Goal: Task Accomplishment & Management: Complete application form

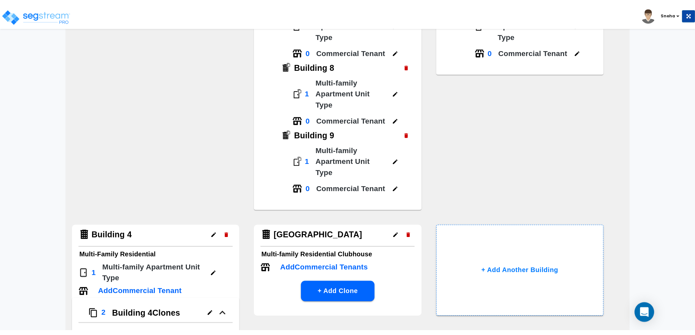
scroll to position [161, 0]
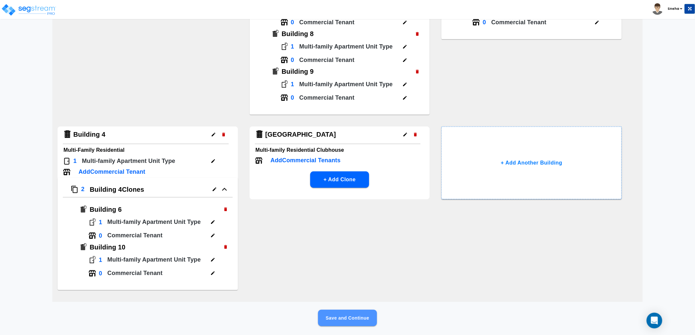
click at [365, 256] on button "Save and Continue" at bounding box center [347, 317] width 59 height 16
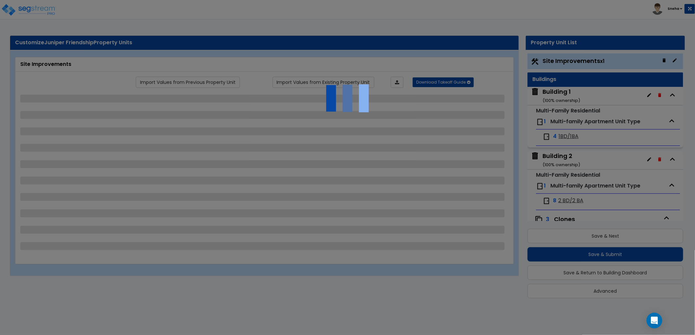
scroll to position [1, 0]
select select "2"
select select "4"
select select "1"
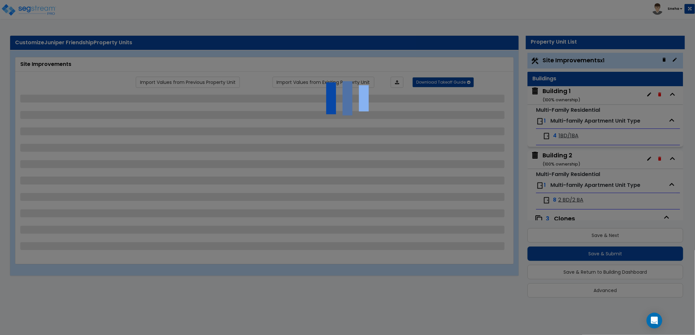
select select "1"
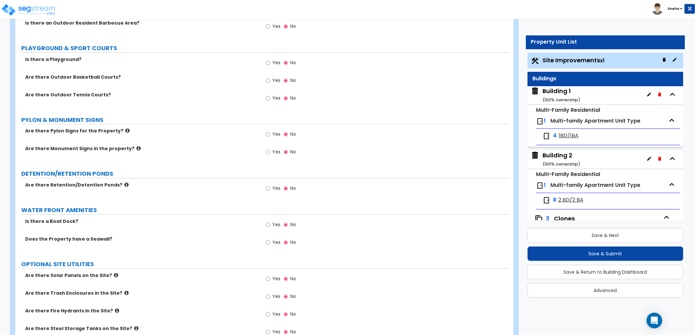
scroll to position [1604, 0]
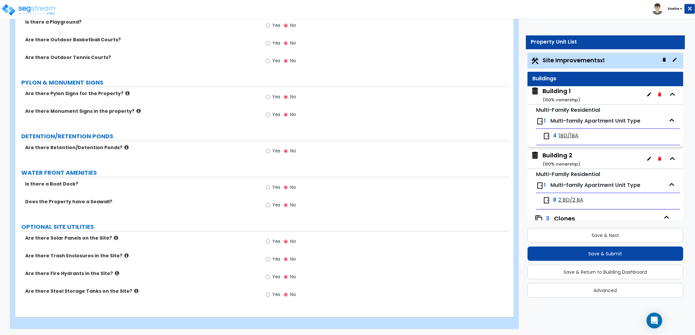
click at [124, 253] on icon at bounding box center [126, 255] width 4 height 5
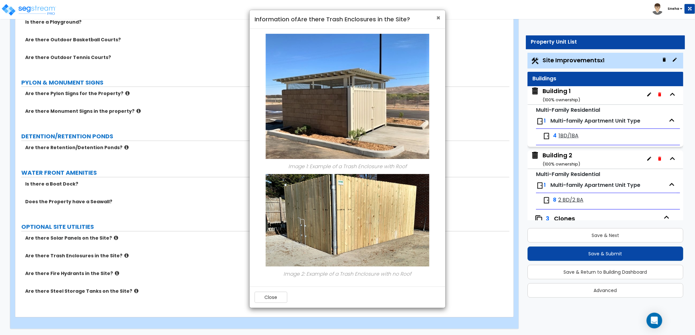
click at [439, 15] on span "×" at bounding box center [438, 17] width 4 height 9
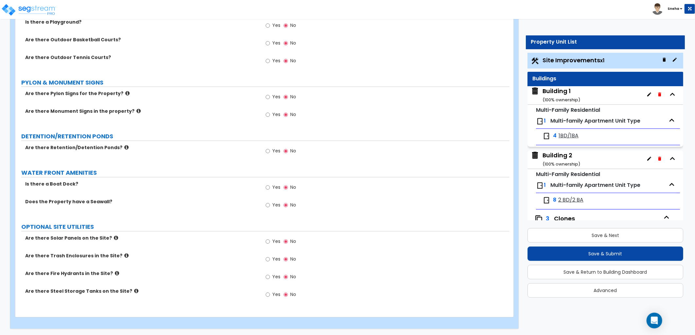
click at [280, 255] on span "Yes" at bounding box center [276, 258] width 8 height 7
click at [270, 255] on input "Yes" at bounding box center [268, 258] width 4 height 7
radio input "true"
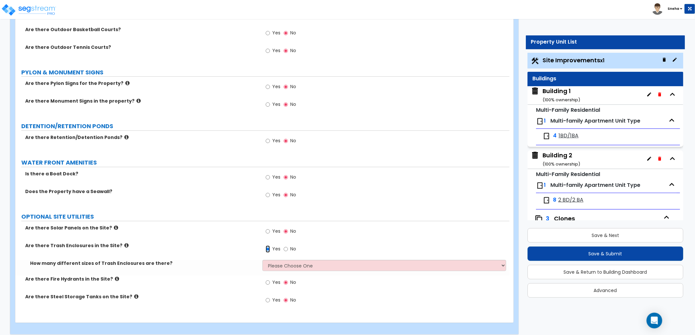
scroll to position [1619, 0]
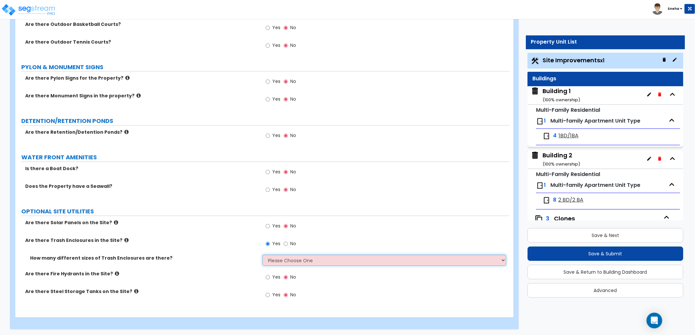
click at [277, 256] on select "Please Choose One 1 2 3" at bounding box center [385, 259] width 244 height 11
select select "1"
click at [263, 254] on select "Please Choose One 1 2 3" at bounding box center [385, 259] width 244 height 11
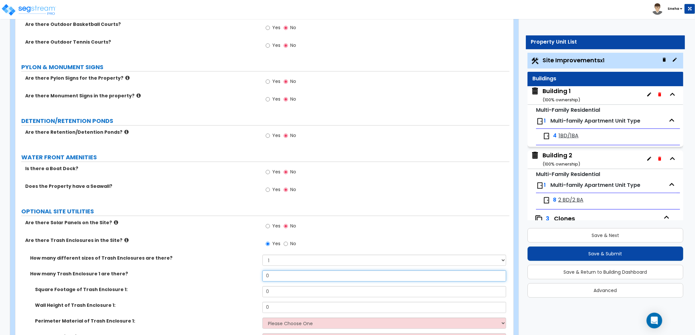
drag, startPoint x: 279, startPoint y: 276, endPoint x: 209, endPoint y: 274, distance: 69.4
click at [209, 256] on div "How many Trash Enclosure 1 are there? 0" at bounding box center [262, 278] width 494 height 16
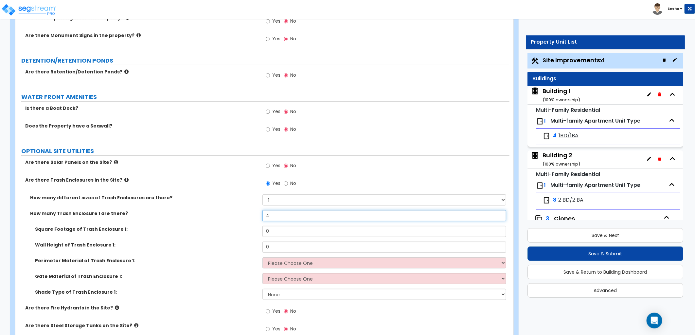
scroll to position [1714, 0]
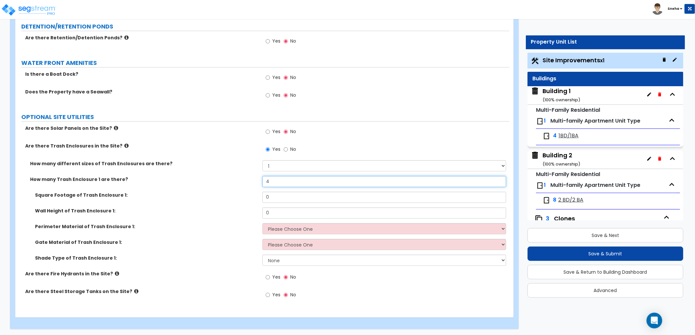
drag, startPoint x: 273, startPoint y: 180, endPoint x: 246, endPoint y: 180, distance: 26.8
click at [246, 180] on div "How many Trash Enclosure 1 are there? 4" at bounding box center [262, 184] width 494 height 16
type input "3"
click at [248, 196] on div "Square Footage of Trash Enclosure 1: 0" at bounding box center [262, 199] width 494 height 16
type input "36"
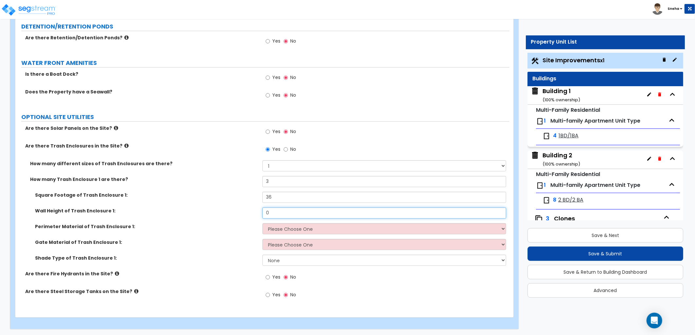
drag, startPoint x: 273, startPoint y: 212, endPoint x: 263, endPoint y: 212, distance: 10.5
click at [263, 212] on input "0" at bounding box center [385, 212] width 244 height 11
type input "6"
click at [288, 228] on select "Please Choose One Chain Link Wood Metal CMU" at bounding box center [385, 228] width 244 height 11
select select "2"
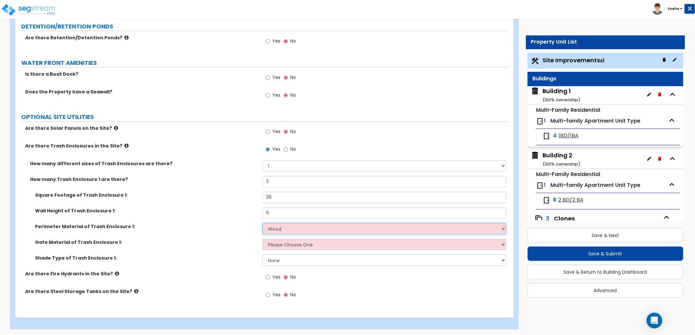
click at [263, 223] on select "Please Choose One Chain Link Wood Metal CMU" at bounding box center [385, 228] width 244 height 11
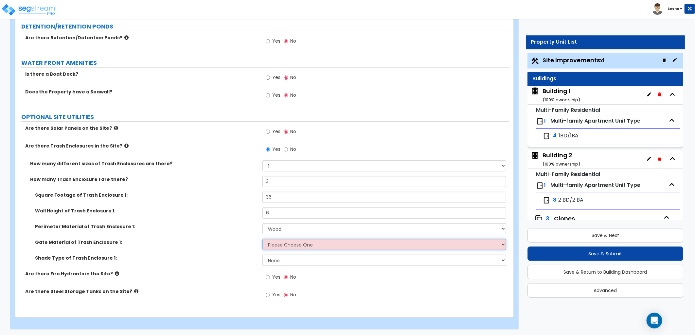
click at [277, 246] on select "Please Choose One Wood Metal" at bounding box center [385, 244] width 244 height 11
select select "1"
click at [263, 239] on select "Please Choose One Wood Metal" at bounding box center [385, 244] width 244 height 11
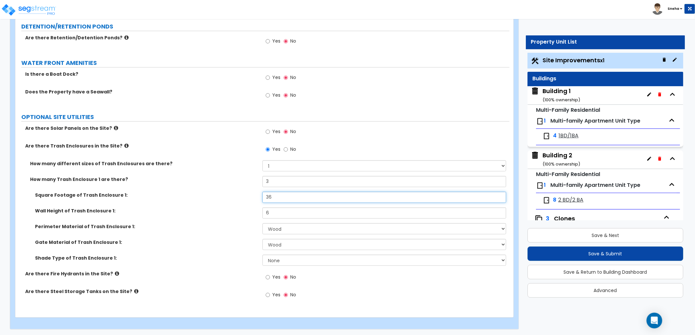
drag, startPoint x: 285, startPoint y: 196, endPoint x: 241, endPoint y: 194, distance: 43.9
click at [241, 194] on div "Square Footage of Trash Enclosure 1: 36" at bounding box center [262, 199] width 494 height 16
type input "168"
click at [240, 193] on label "Square Footage of Trash Enclosure 1:" at bounding box center [146, 194] width 223 height 7
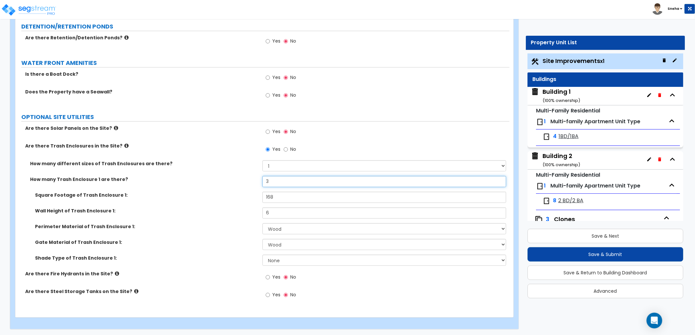
drag, startPoint x: 273, startPoint y: 180, endPoint x: 257, endPoint y: 184, distance: 16.3
click at [257, 184] on div "How many Trash Enclosure 1 are there? 3" at bounding box center [262, 184] width 494 height 16
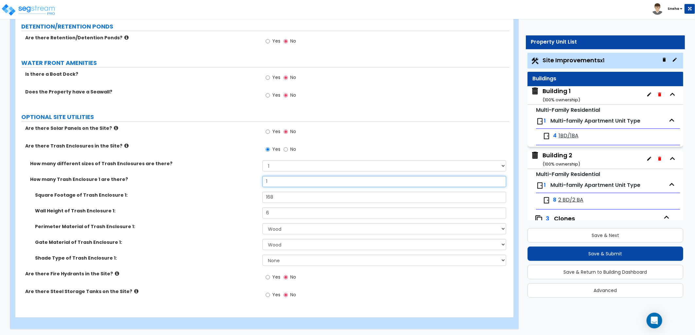
type input "1"
drag, startPoint x: 279, startPoint y: 199, endPoint x: 256, endPoint y: 199, distance: 22.9
click at [256, 199] on div "Square Footage of Trash Enclosure 1: 168" at bounding box center [262, 199] width 494 height 16
type input "400"
click at [244, 229] on div "Perimeter Material of Trash Enclosure 1: Please Choose One Chain Link Wood Meta…" at bounding box center [262, 231] width 494 height 16
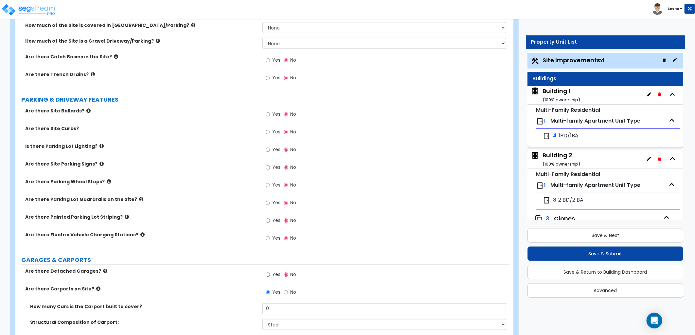
scroll to position [259, 0]
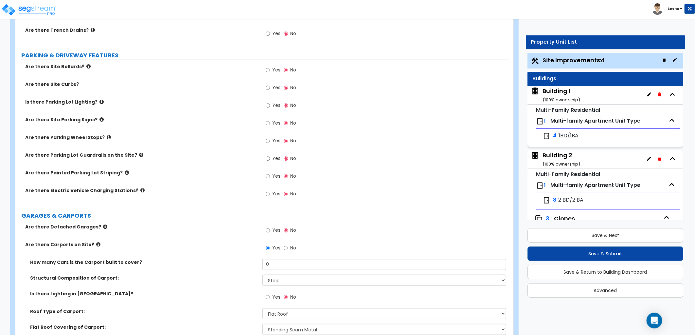
click at [272, 230] on label "Yes" at bounding box center [273, 230] width 15 height 11
click at [270, 230] on input "Yes" at bounding box center [268, 230] width 4 height 7
radio input "true"
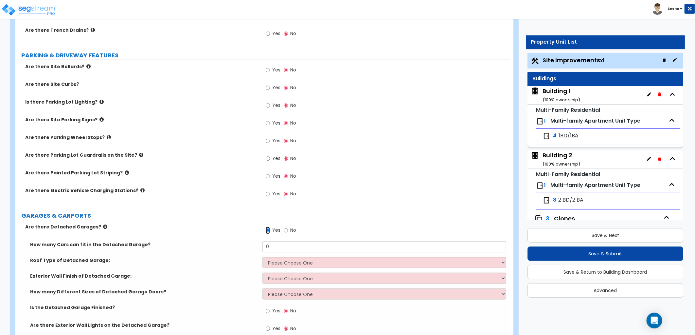
scroll to position [368, 0]
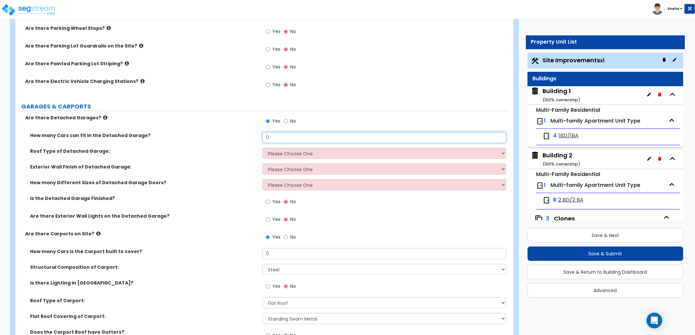
drag, startPoint x: 289, startPoint y: 137, endPoint x: 243, endPoint y: 136, distance: 46.2
click at [243, 136] on div "How many Cars can fit in the Detached Garage? 0" at bounding box center [262, 140] width 494 height 16
type input "1"
click at [278, 153] on select "Please Choose One Gabled Roof Flat Roof" at bounding box center [385, 153] width 244 height 11
select select "1"
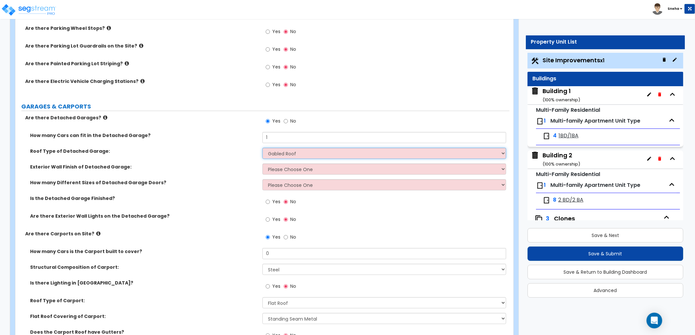
click at [263, 148] on select "Please Choose One Gabled Roof Flat Roof" at bounding box center [385, 153] width 244 height 11
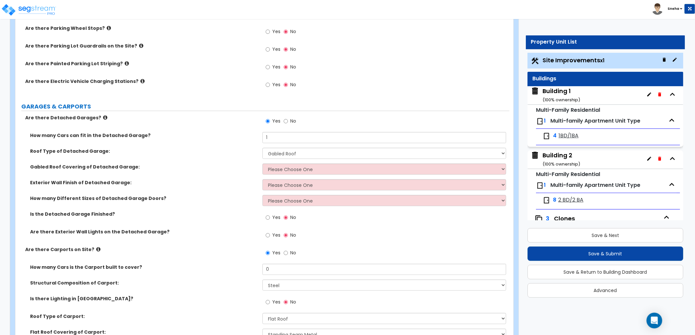
click at [280, 175] on div "Gabled Roof Covering of Detached Garage: Please Choose One Asphalt Shingle Clay…" at bounding box center [262, 171] width 494 height 16
click at [279, 166] on select "Please Choose One Asphalt Shingle Clay Tile Wood Shingle Metal Shingle Standing…" at bounding box center [385, 168] width 244 height 11
select select "1"
click at [263, 163] on select "Please Choose One Asphalt Shingle Clay Tile Wood Shingle Metal Shingle Standing…" at bounding box center [385, 168] width 244 height 11
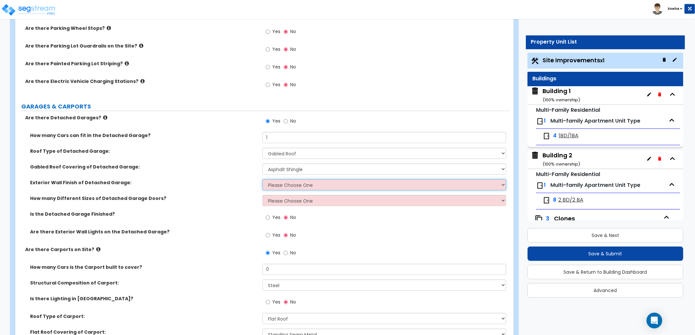
click at [276, 182] on select "Please Choose One Brick Veneer Stone Veneer Wood Siding Vinyl Siding Standing S…" at bounding box center [385, 184] width 244 height 11
select select "3"
click at [263, 179] on select "Please Choose One Brick Veneer Stone Veneer Wood Siding Vinyl Siding Standing S…" at bounding box center [385, 184] width 244 height 11
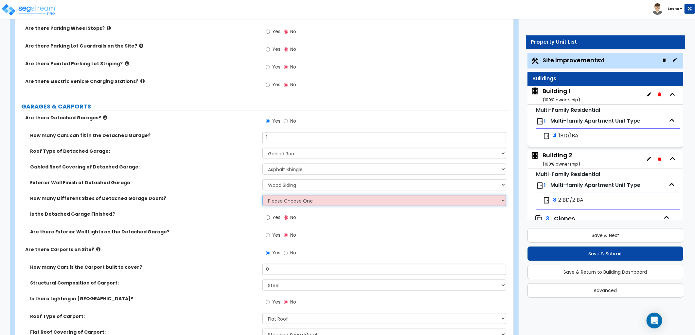
click at [277, 200] on select "Please Choose One 1 2" at bounding box center [385, 200] width 244 height 11
select select "1"
click at [263, 195] on select "Please Choose One 1 2" at bounding box center [385, 200] width 244 height 11
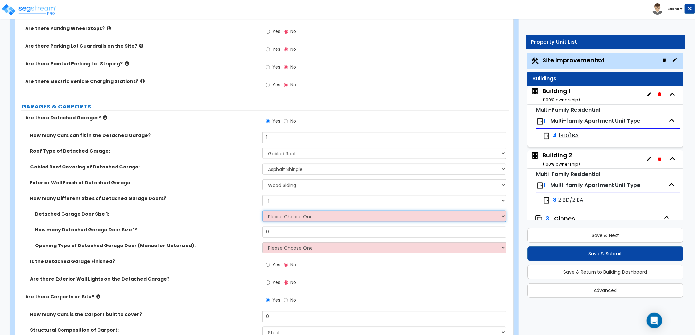
click at [273, 217] on select "Please Choose One 9' x 7' 16' x 7'" at bounding box center [385, 215] width 244 height 11
select select "1"
click at [263, 210] on select "Please Choose One 9' x 7' 16' x 7'" at bounding box center [385, 215] width 244 height 11
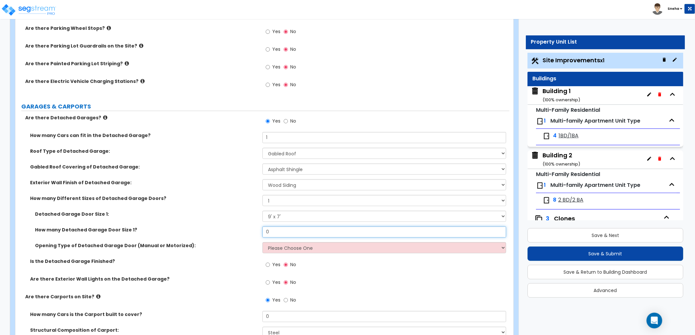
drag, startPoint x: 276, startPoint y: 235, endPoint x: 264, endPoint y: 232, distance: 11.8
click at [264, 232] on input "0" at bounding box center [385, 231] width 244 height 11
type input "1"
click at [288, 244] on select "Please Choose One All Manual All Motorized Some are Motorized" at bounding box center [385, 247] width 244 height 11
click at [263, 242] on select "Please Choose One All Manual All Motorized Some are Motorized" at bounding box center [385, 247] width 244 height 11
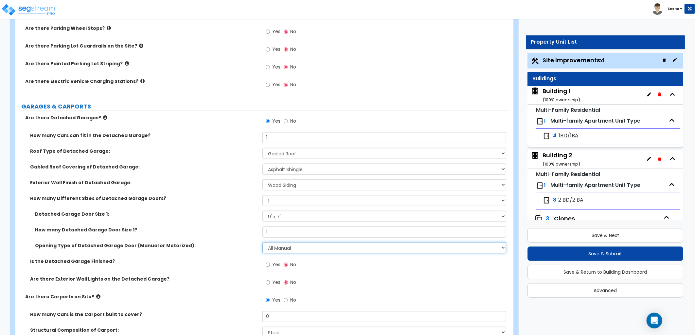
click at [285, 249] on select "Please Choose One All Manual All Motorized Some are Motorized" at bounding box center [385, 247] width 244 height 11
select select "2"
click at [263, 242] on select "Please Choose One All Manual All Motorized Some are Motorized" at bounding box center [385, 247] width 244 height 11
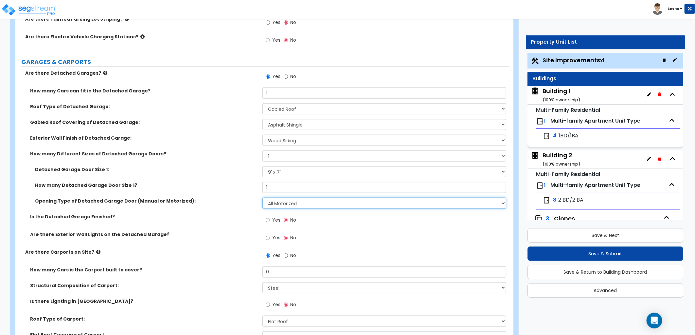
scroll to position [441, 0]
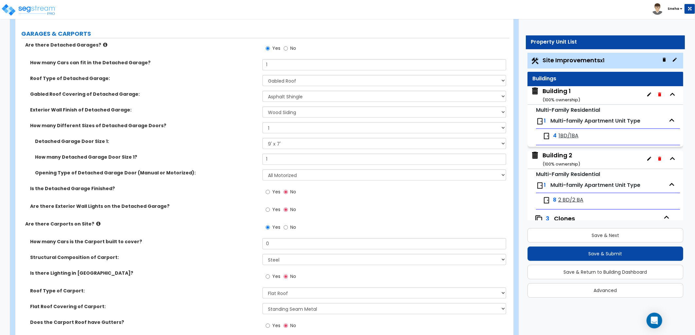
click at [280, 192] on label "Yes" at bounding box center [273, 192] width 15 height 11
click at [270, 192] on input "Yes" at bounding box center [268, 191] width 4 height 7
radio input "true"
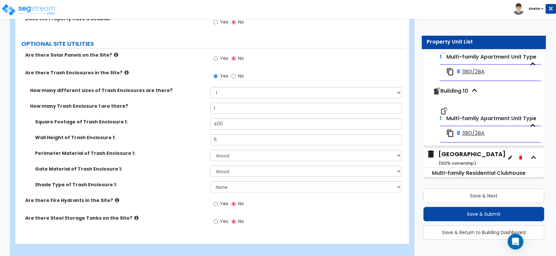
scroll to position [1971, 0]
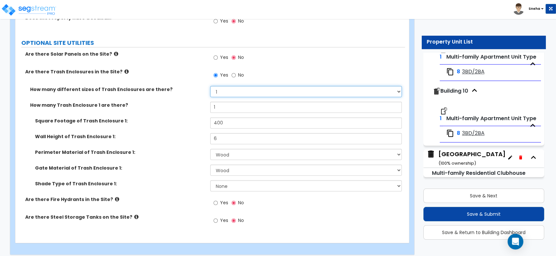
click at [235, 86] on select "Please Choose One 1 2 3" at bounding box center [305, 91] width 191 height 11
select select "3"
click at [210, 86] on select "Please Choose One 1 2 3" at bounding box center [305, 91] width 191 height 11
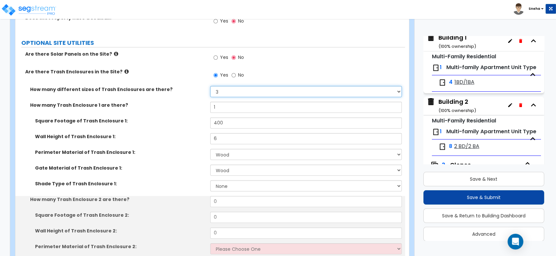
scroll to position [0, 0]
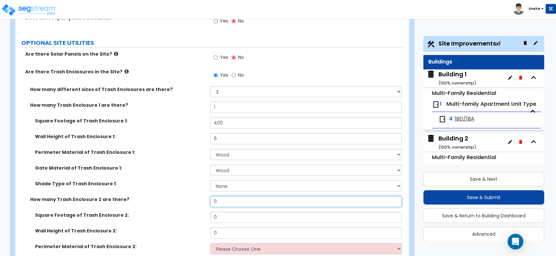
drag, startPoint x: 221, startPoint y: 196, endPoint x: 208, endPoint y: 196, distance: 12.8
click at [208, 196] on div "How many Trash Enclosure 2 are there? 0" at bounding box center [210, 204] width 390 height 16
type input "1"
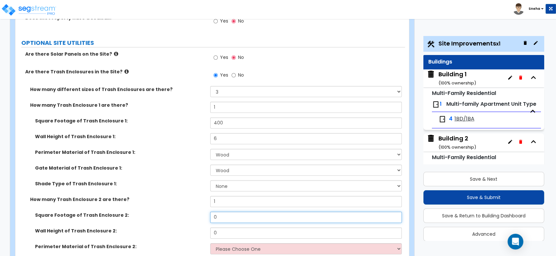
drag, startPoint x: 218, startPoint y: 213, endPoint x: 207, endPoint y: 213, distance: 11.5
click at [207, 213] on div "Square Footage of Trash Enclosure 2: 0" at bounding box center [210, 220] width 390 height 16
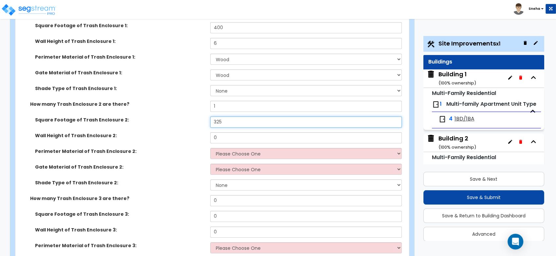
scroll to position [2116, 0]
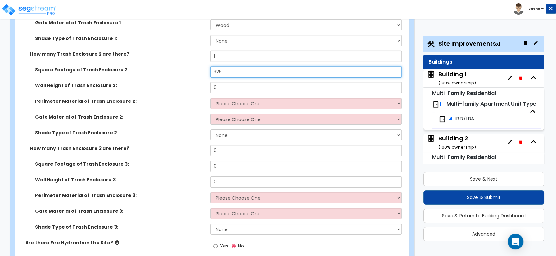
type input "325"
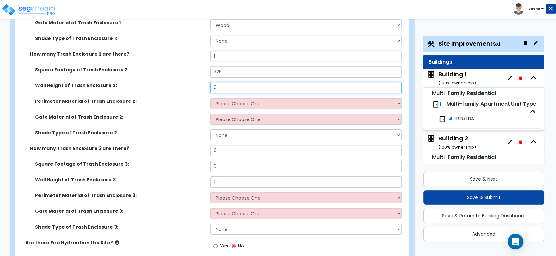
drag, startPoint x: 218, startPoint y: 79, endPoint x: 194, endPoint y: 83, distance: 23.6
click at [194, 83] on div "Wall Height of Trash Enclosure 2: 0" at bounding box center [210, 90] width 390 height 16
type input "6"
click at [219, 98] on select "Please Choose One Chain Link Wood Metal CMU" at bounding box center [305, 103] width 191 height 11
select select "2"
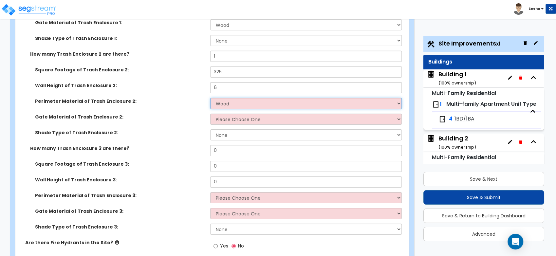
click at [210, 98] on select "Please Choose One Chain Link Wood Metal CMU" at bounding box center [305, 103] width 191 height 11
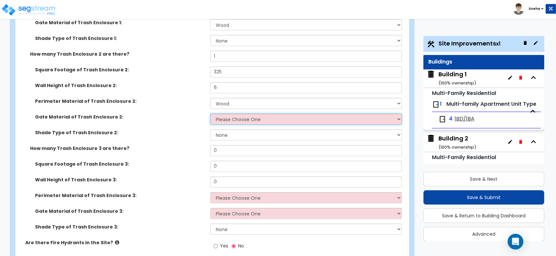
click at [228, 114] on select "Please Choose One Wood Metal" at bounding box center [305, 119] width 191 height 11
select select "1"
click at [210, 114] on select "Please Choose One Wood Metal" at bounding box center [305, 119] width 191 height 11
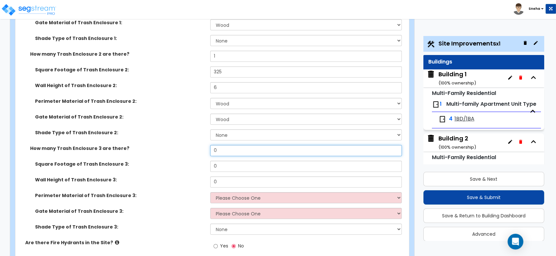
drag, startPoint x: 223, startPoint y: 146, endPoint x: 200, endPoint y: 149, distance: 22.7
click at [200, 149] on div "How many Trash Enclosure 3 are there? 0" at bounding box center [210, 153] width 390 height 16
type input "1"
drag, startPoint x: 226, startPoint y: 164, endPoint x: 211, endPoint y: 166, distance: 14.6
click at [211, 166] on input "0" at bounding box center [305, 166] width 191 height 11
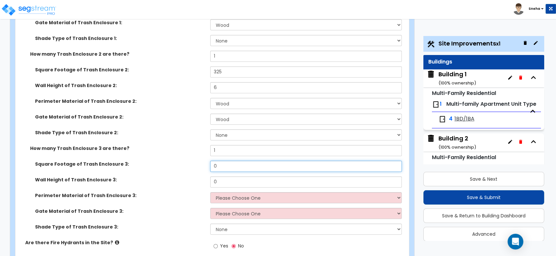
click at [221, 162] on input "0" at bounding box center [305, 166] width 191 height 11
drag, startPoint x: 221, startPoint y: 162, endPoint x: 205, endPoint y: 161, distance: 16.1
click at [205, 161] on div "Square Footage of Trash Enclosure 3: 0" at bounding box center [210, 169] width 390 height 16
type input "550"
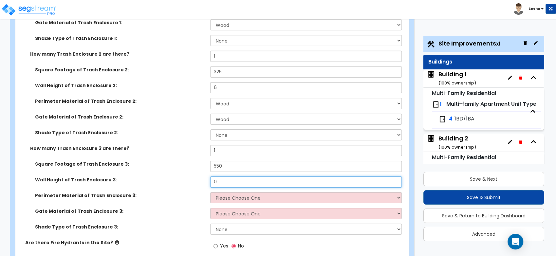
drag, startPoint x: 221, startPoint y: 175, endPoint x: 200, endPoint y: 179, distance: 21.8
click at [200, 179] on div "Wall Height of Trash Enclosure 3: 0" at bounding box center [210, 184] width 390 height 16
type input "6"
click at [223, 192] on select "Please Choose One Chain Link Wood Metal CMU" at bounding box center [305, 197] width 191 height 11
select select "2"
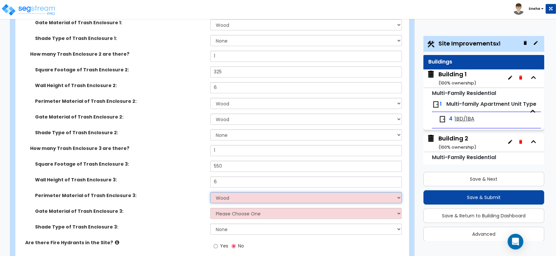
click at [210, 192] on select "Please Choose One Chain Link Wood Metal CMU" at bounding box center [305, 197] width 191 height 11
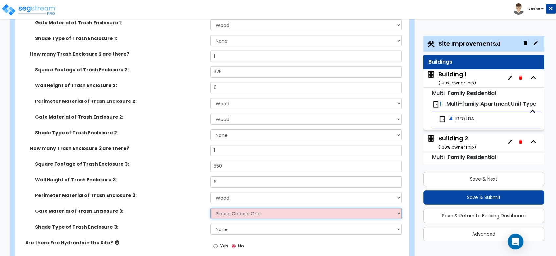
click at [227, 209] on select "Please Choose One Wood Metal" at bounding box center [305, 213] width 191 height 11
select select "1"
click at [210, 208] on select "Please Choose One Wood Metal" at bounding box center [305, 213] width 191 height 11
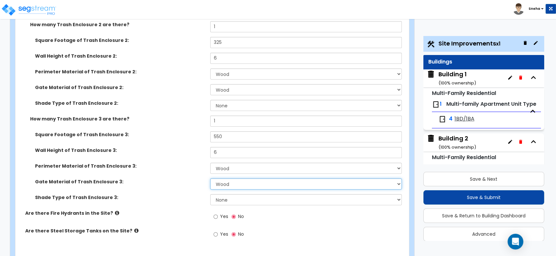
scroll to position [2159, 0]
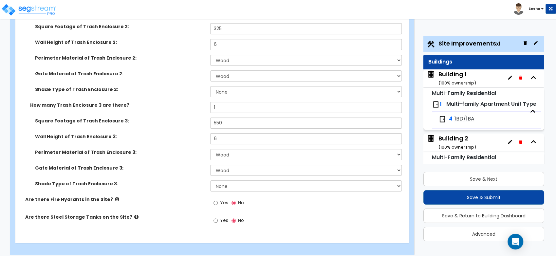
click at [293, 214] on div "Yes No" at bounding box center [307, 223] width 195 height 18
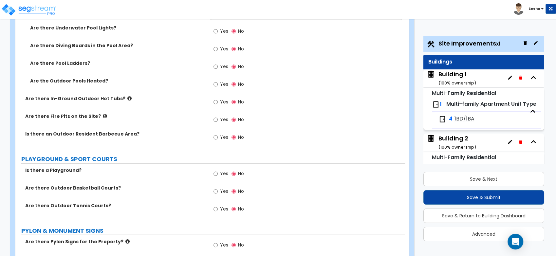
scroll to position [1650, 0]
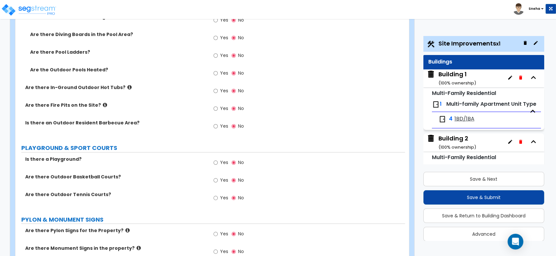
click at [219, 158] on label "Yes" at bounding box center [220, 163] width 15 height 11
click at [218, 159] on input "Yes" at bounding box center [215, 162] width 4 height 7
radio input "true"
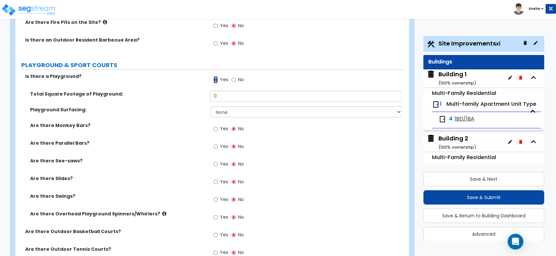
scroll to position [1759, 0]
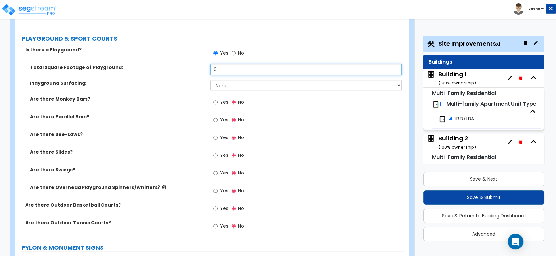
drag, startPoint x: 228, startPoint y: 64, endPoint x: 145, endPoint y: 74, distance: 83.7
click at [145, 74] on div "Total Square Footage of Playground: 0" at bounding box center [210, 72] width 390 height 16
type input "1,033"
click at [172, 113] on label "Are there Parallel Bars?" at bounding box center [117, 116] width 175 height 7
click at [228, 80] on select "None Rubber Mulch" at bounding box center [305, 85] width 191 height 11
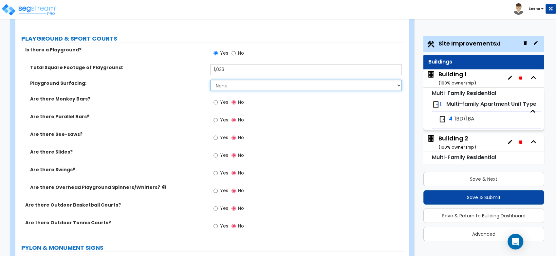
select select "2"
click at [210, 80] on select "None Rubber Mulch" at bounding box center [305, 85] width 191 height 11
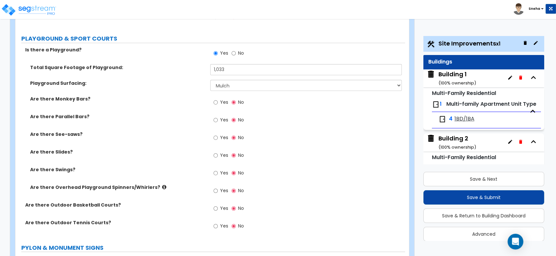
click at [187, 103] on div "Are there Monkey Bars? Yes No" at bounding box center [210, 105] width 390 height 18
click at [162, 185] on icon at bounding box center [164, 187] width 4 height 5
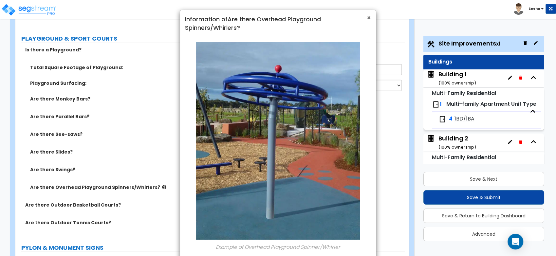
drag, startPoint x: 368, startPoint y: 17, endPoint x: 340, endPoint y: 47, distance: 40.3
click at [368, 17] on span "×" at bounding box center [369, 17] width 4 height 9
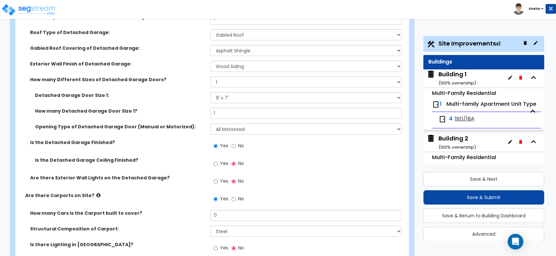
scroll to position [595, 0]
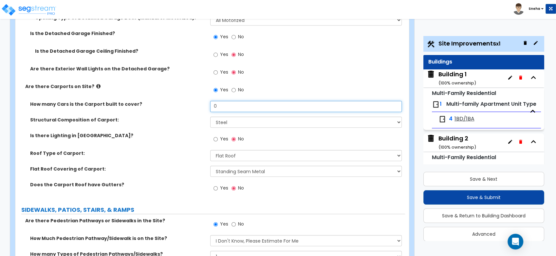
drag, startPoint x: 199, startPoint y: 103, endPoint x: 176, endPoint y: 106, distance: 22.8
click at [177, 106] on div "How many Cars is the Carport built to cover? 0" at bounding box center [210, 109] width 390 height 16
type input "79"
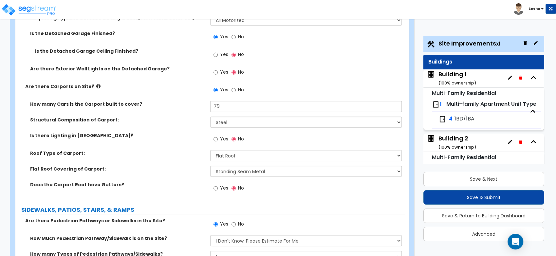
click at [157, 137] on label "Is there Lighting in [GEOGRAPHIC_DATA]?" at bounding box center [117, 135] width 175 height 7
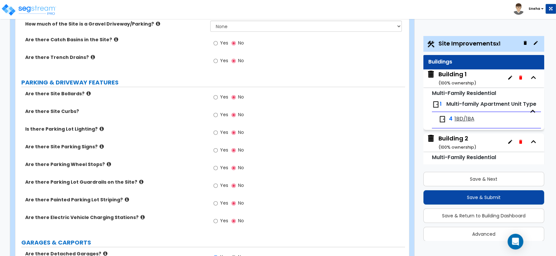
scroll to position [304, 0]
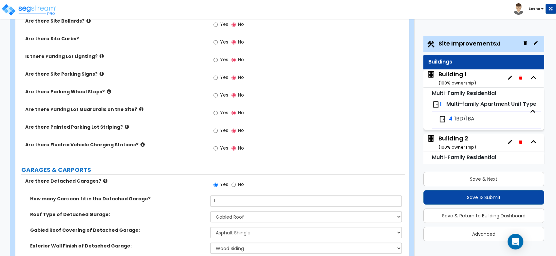
click at [221, 130] on span "Yes" at bounding box center [224, 130] width 8 height 7
click at [218, 130] on input "Yes" at bounding box center [215, 130] width 4 height 7
radio input "true"
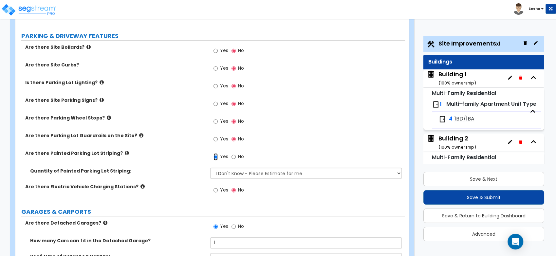
scroll to position [268, 0]
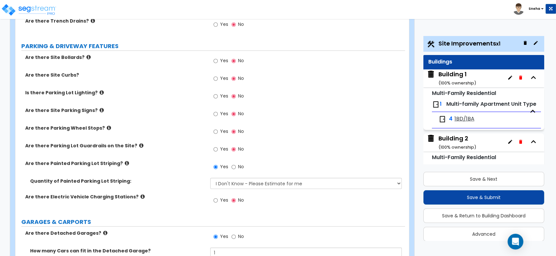
click at [226, 131] on span "Yes" at bounding box center [224, 131] width 8 height 7
click at [218, 131] on input "Yes" at bounding box center [215, 131] width 4 height 7
radio input "true"
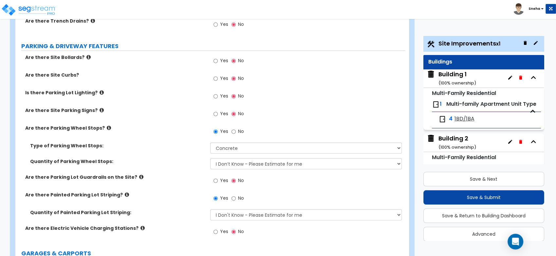
click at [193, 141] on div "Are there Parking Wheel Stops? Yes No" at bounding box center [210, 134] width 390 height 18
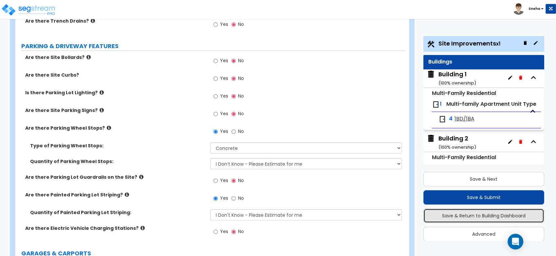
click at [479, 213] on button "Save & Return to Building Dashboard" at bounding box center [483, 216] width 121 height 14
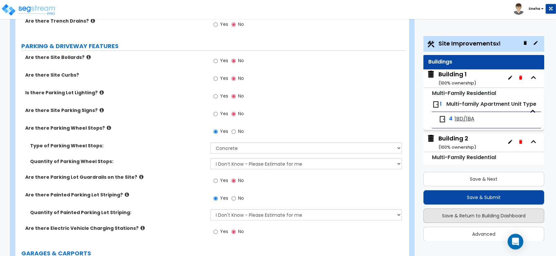
scroll to position [0, 0]
